Goal: Task Accomplishment & Management: Manage account settings

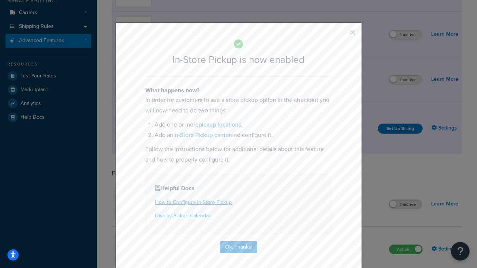
click at [341, 35] on button "button" at bounding box center [342, 35] width 2 height 2
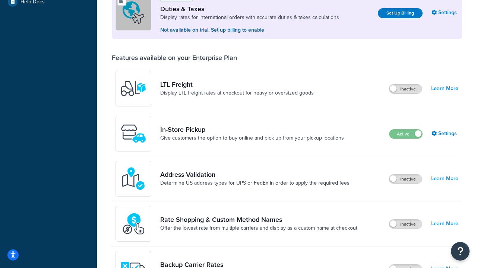
scroll to position [227, 0]
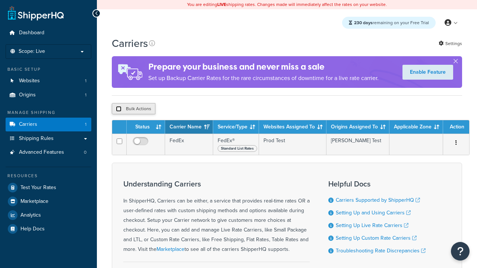
click at [119, 110] on input "checkbox" at bounding box center [119, 109] width 6 height 6
checkbox input "true"
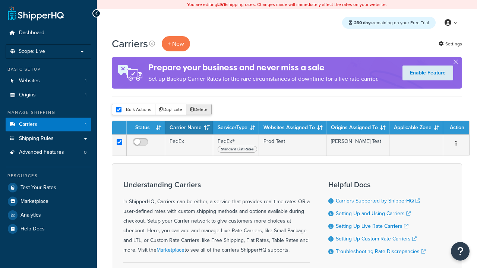
click at [201, 110] on button "Delete" at bounding box center [199, 109] width 26 height 11
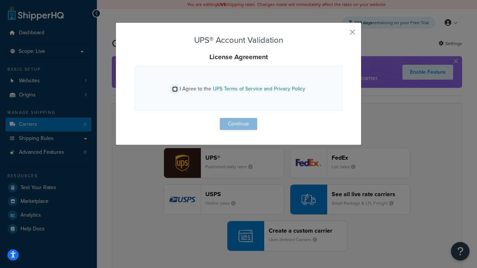
click at [175, 89] on input "I Agree to the UPS Terms of Service and Privacy Policy" at bounding box center [175, 89] width 6 height 6
checkbox input "true"
click at [239, 124] on button "Continue" at bounding box center [238, 124] width 37 height 12
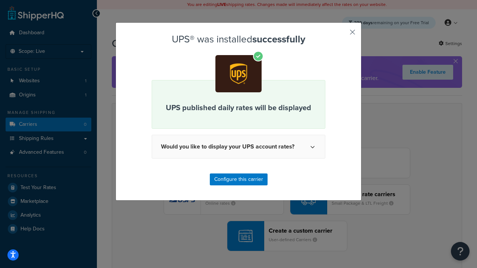
click at [341, 35] on button "button" at bounding box center [342, 35] width 2 height 2
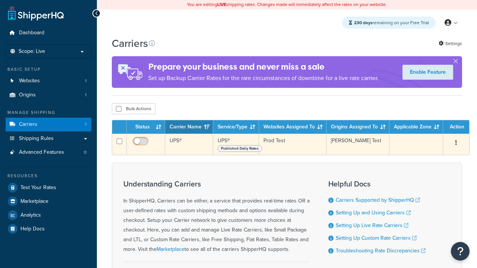
click at [141, 144] on input "checkbox" at bounding box center [141, 143] width 20 height 9
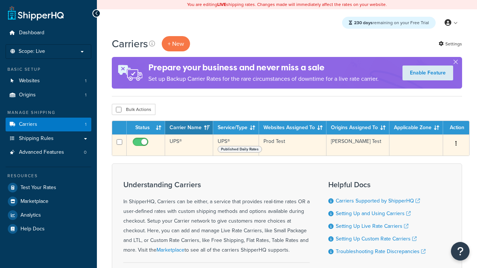
click at [141, 144] on input "checkbox" at bounding box center [141, 143] width 20 height 9
checkbox input "false"
click at [141, 144] on input "checkbox" at bounding box center [141, 143] width 20 height 9
checkbox input "true"
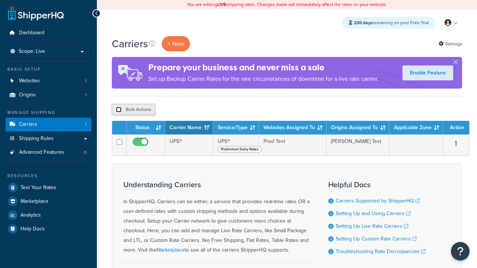
click at [119, 110] on input "checkbox" at bounding box center [119, 110] width 6 height 6
checkbox input "true"
click at [0, 0] on button "Delete" at bounding box center [0, 0] width 0 height 0
